Goal: Transaction & Acquisition: Obtain resource

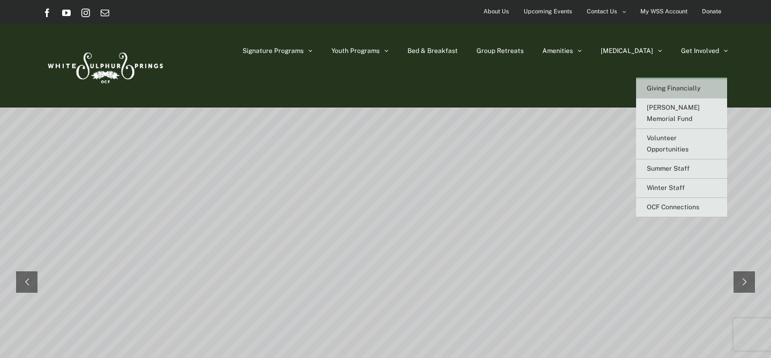
click at [686, 90] on span "Giving Financially" at bounding box center [674, 88] width 54 height 7
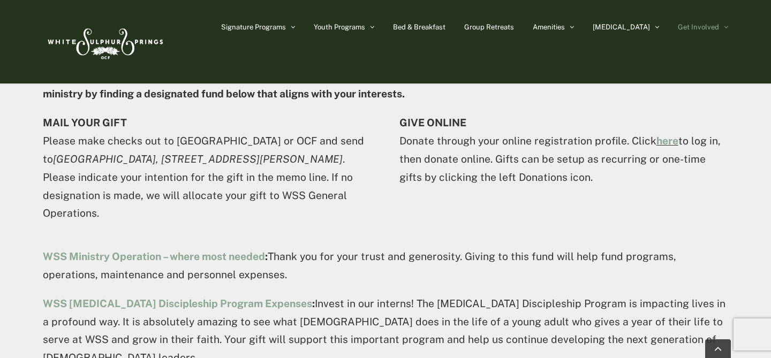
scroll to position [391, 0]
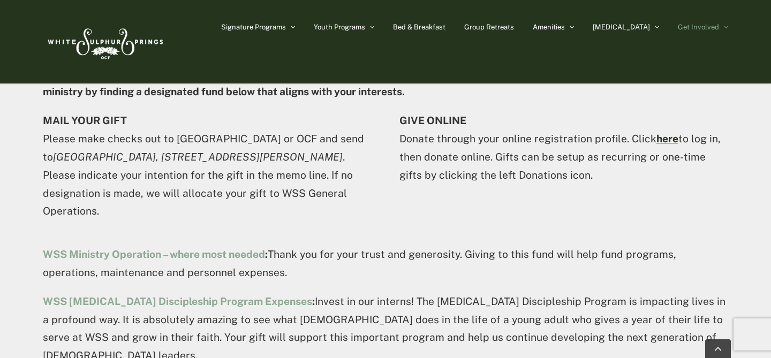
click at [660, 139] on link "here" at bounding box center [667, 139] width 22 height 12
